Goal: Information Seeking & Learning: Learn about a topic

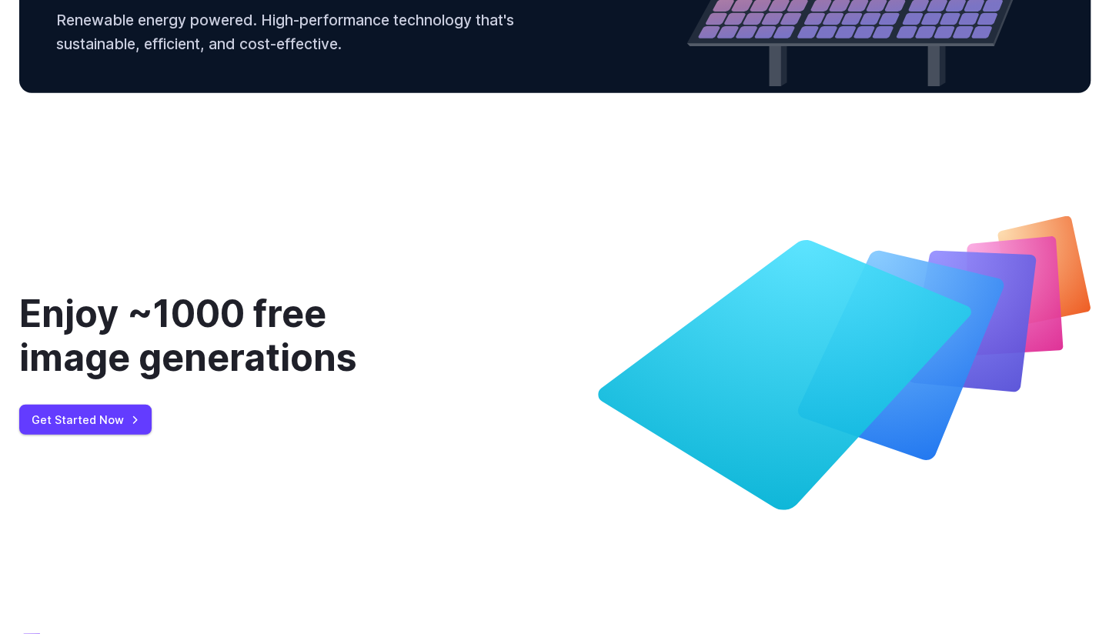
scroll to position [5849, 0]
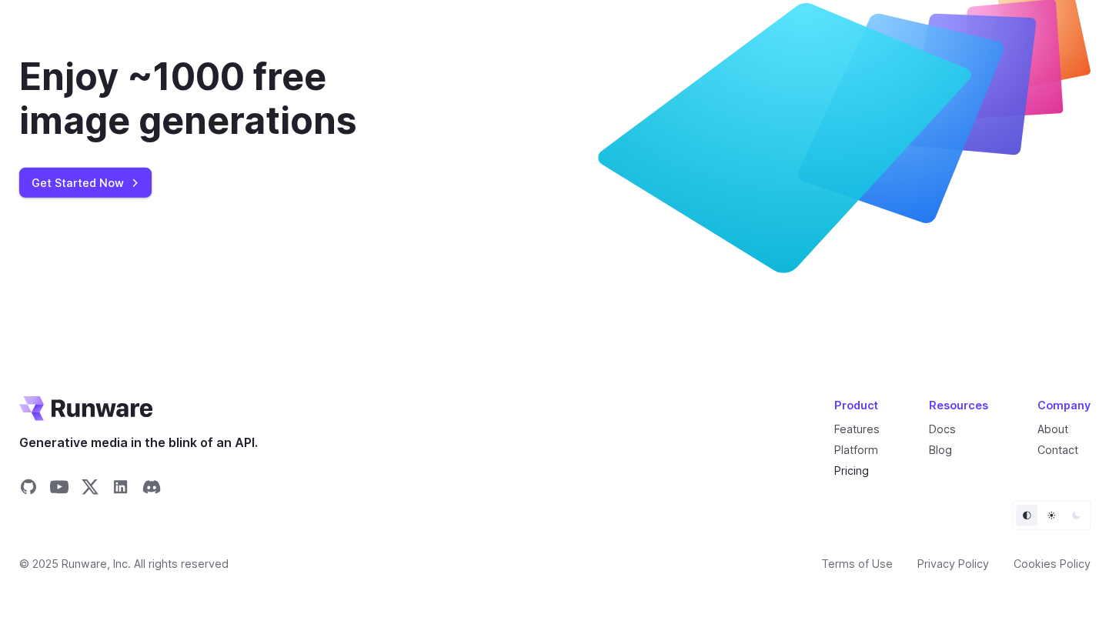
click at [856, 467] on link "Pricing" at bounding box center [851, 470] width 35 height 13
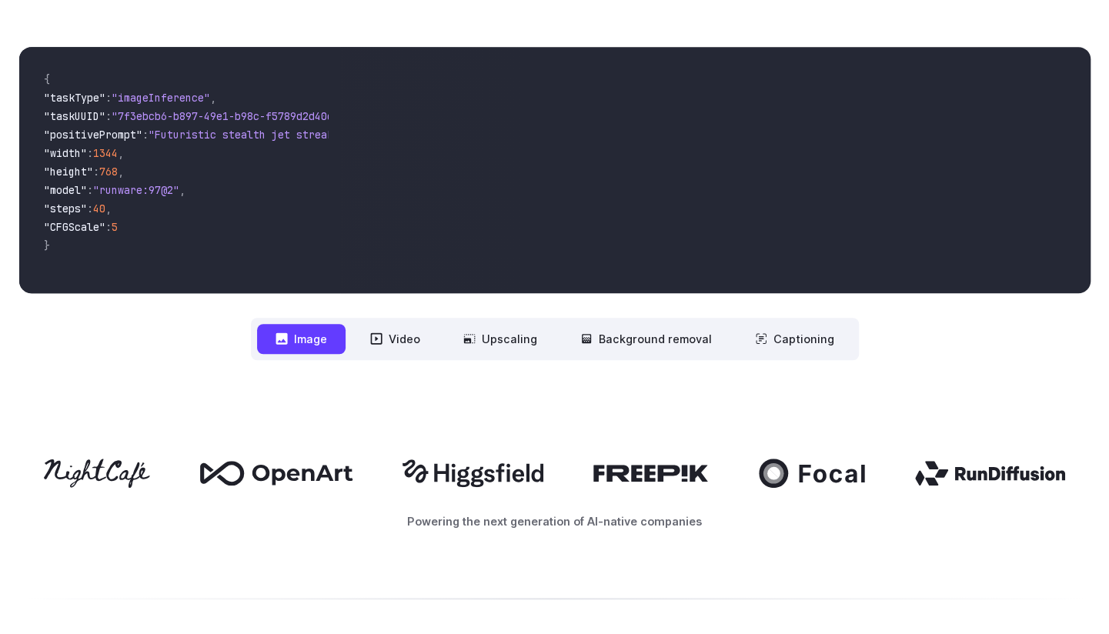
scroll to position [0, 0]
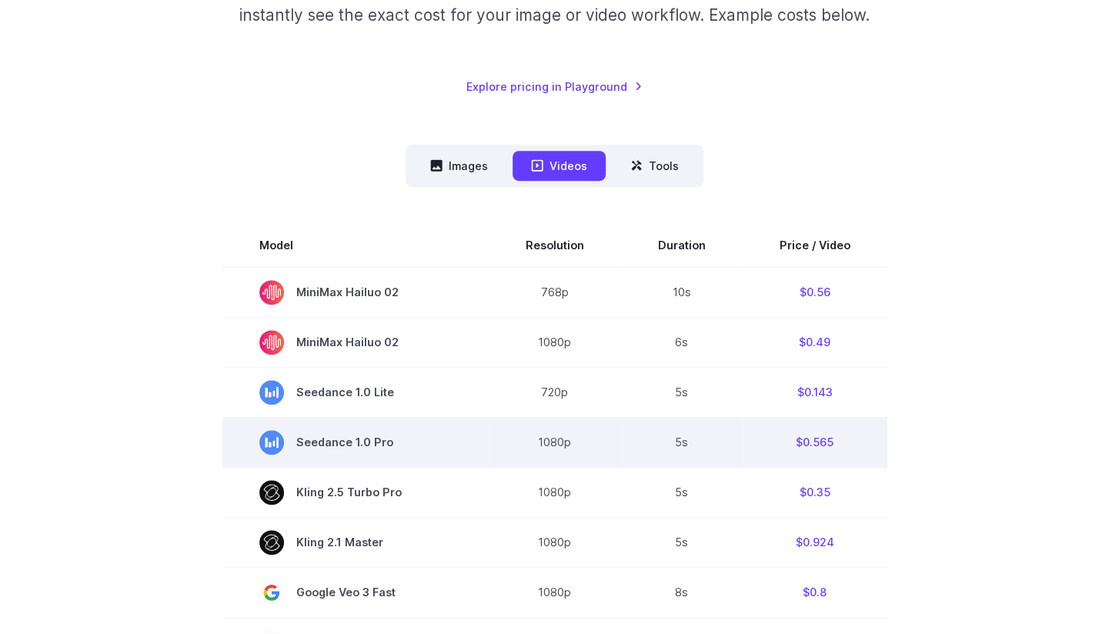
scroll to position [288, 0]
click at [386, 531] on td "Kling 2.1 Master" at bounding box center [355, 543] width 266 height 50
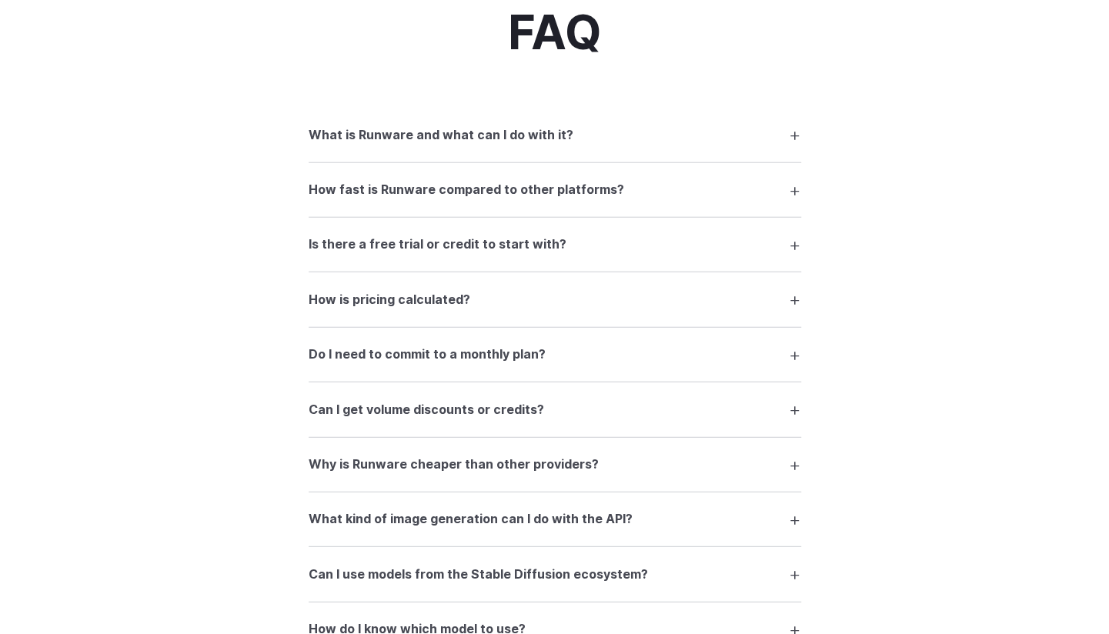
scroll to position [2401, 0]
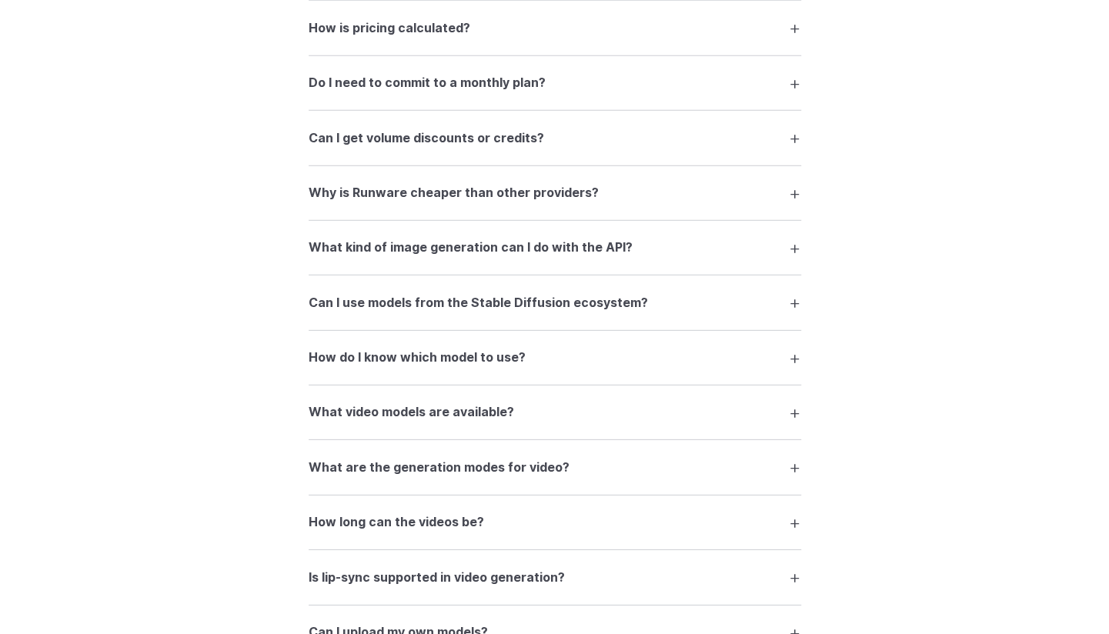
click at [562, 372] on summary "How do I know which model to use?" at bounding box center [555, 357] width 493 height 29
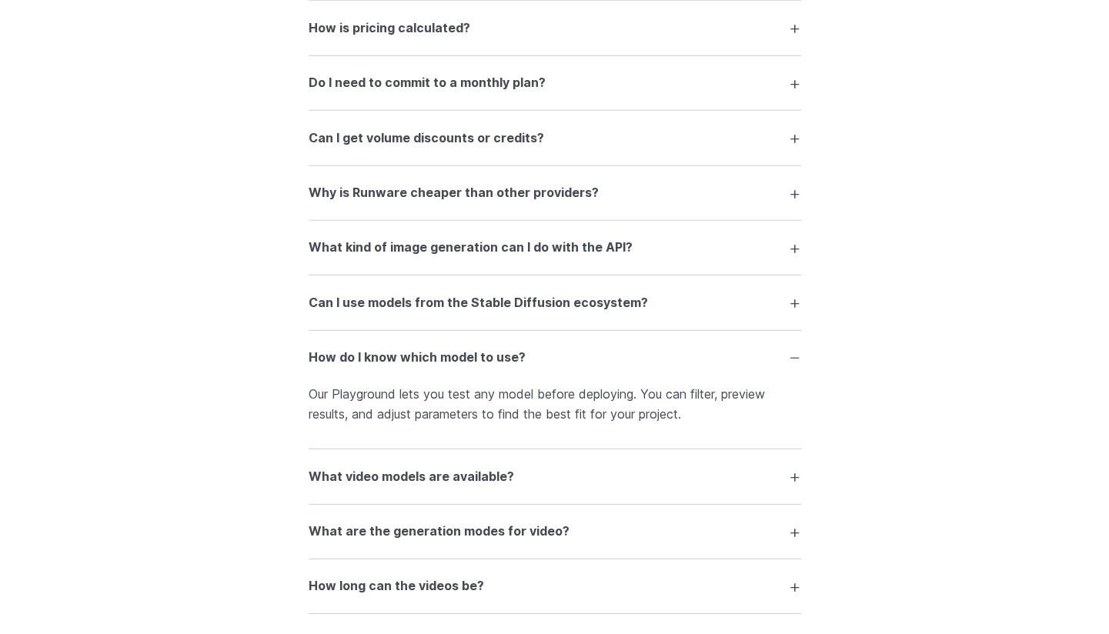
click at [613, 362] on summary "How do I know which model to use?" at bounding box center [555, 357] width 493 height 29
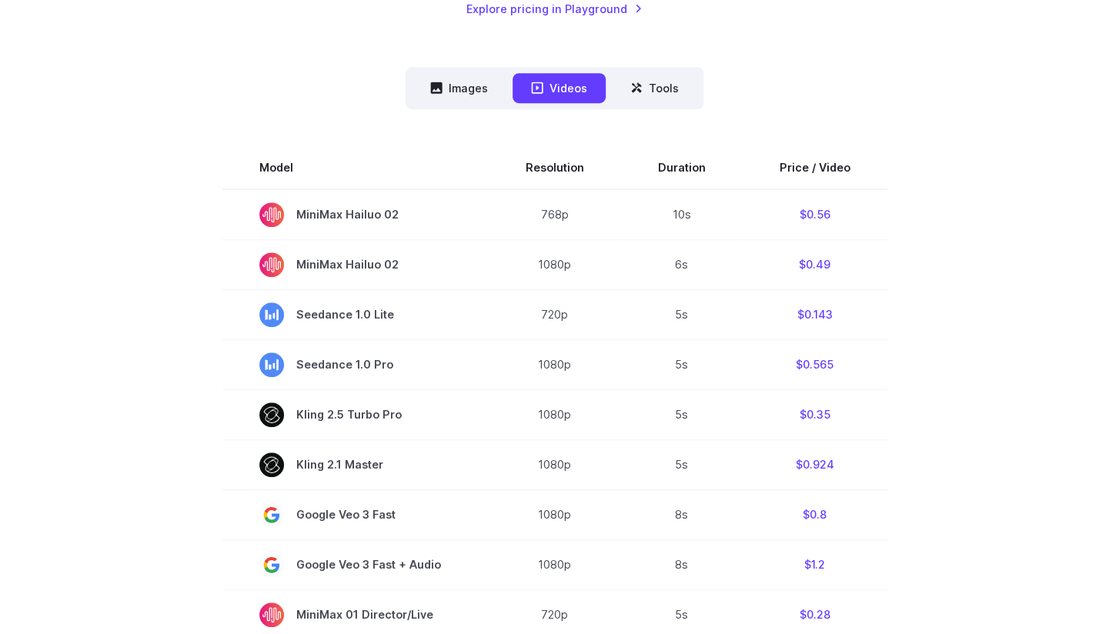
scroll to position [0, 0]
